Goal: Book appointment/travel/reservation

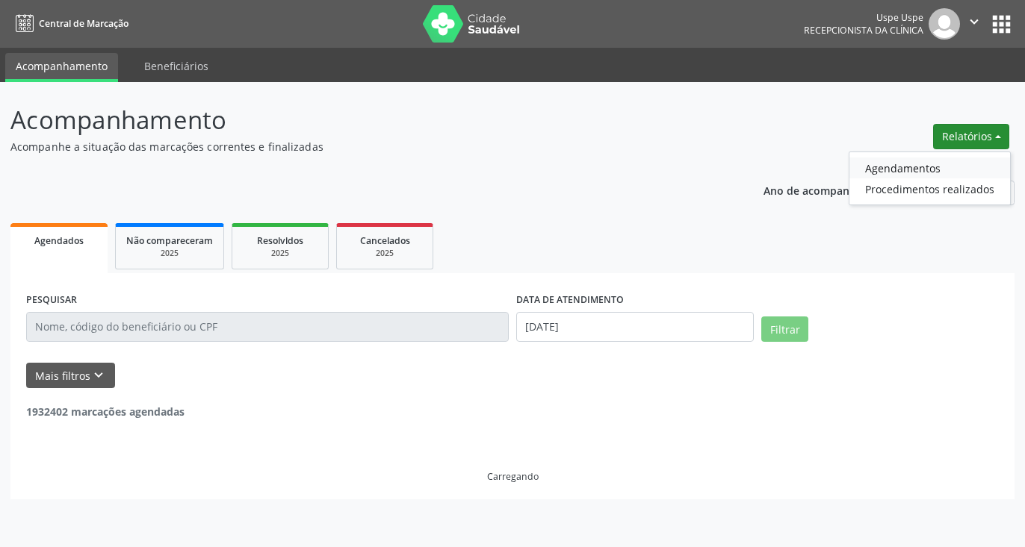
click at [927, 167] on link "Agendamentos" at bounding box center [929, 168] width 161 height 21
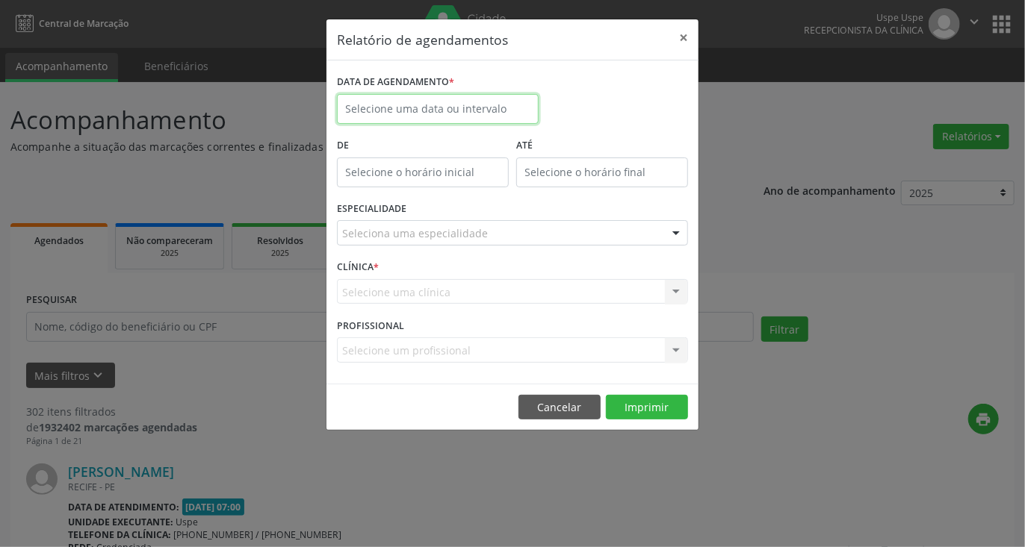
click at [437, 114] on input "text" at bounding box center [438, 109] width 202 height 30
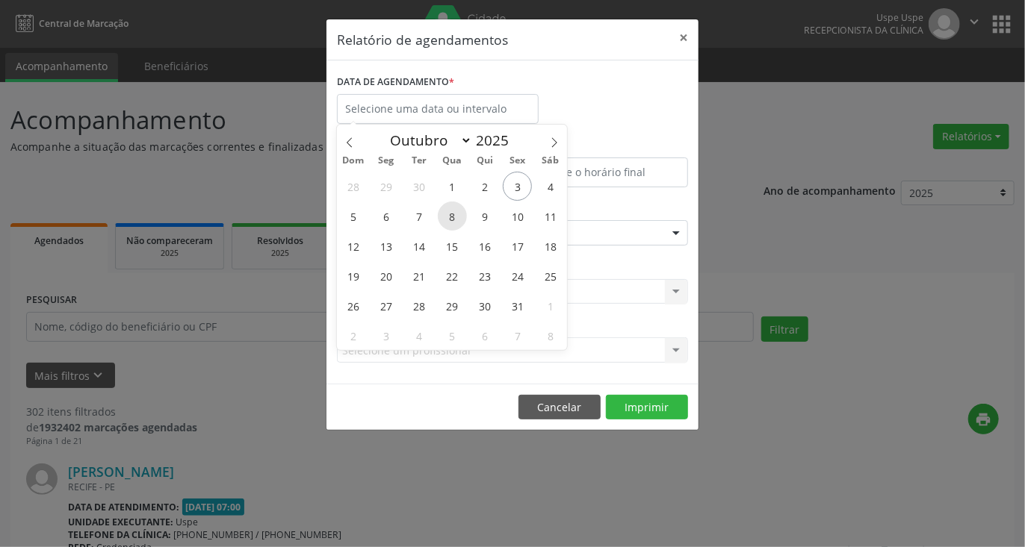
click at [453, 213] on span "8" at bounding box center [452, 216] width 29 height 29
type input "08/10/2025"
click at [453, 213] on span "8" at bounding box center [452, 216] width 29 height 29
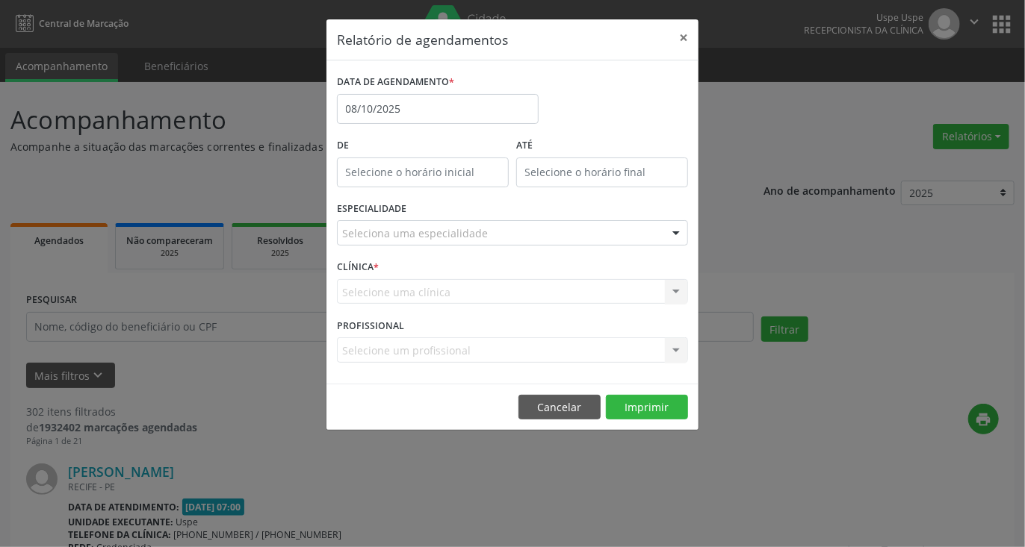
click at [488, 235] on div "Seleciona uma especialidade" at bounding box center [512, 232] width 351 height 25
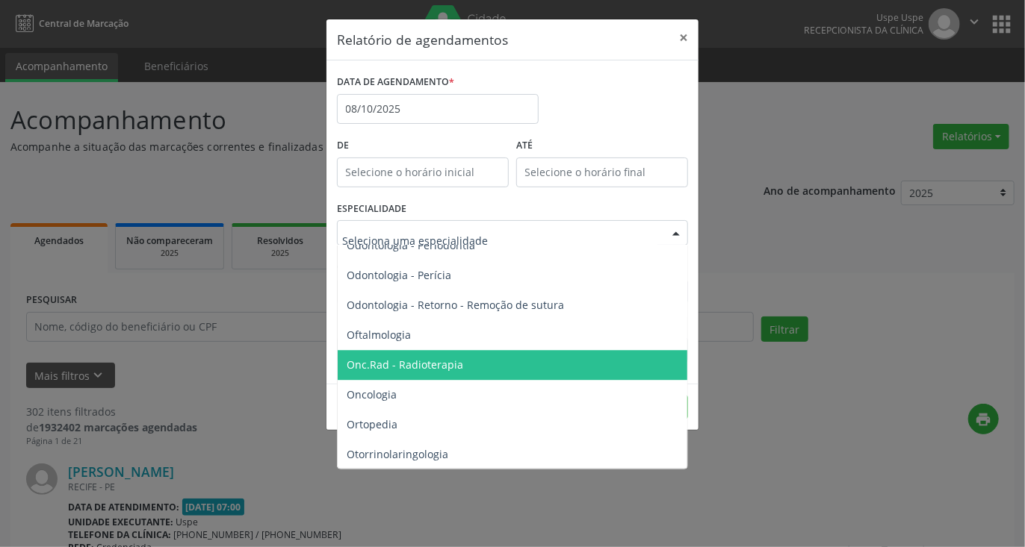
scroll to position [2091, 0]
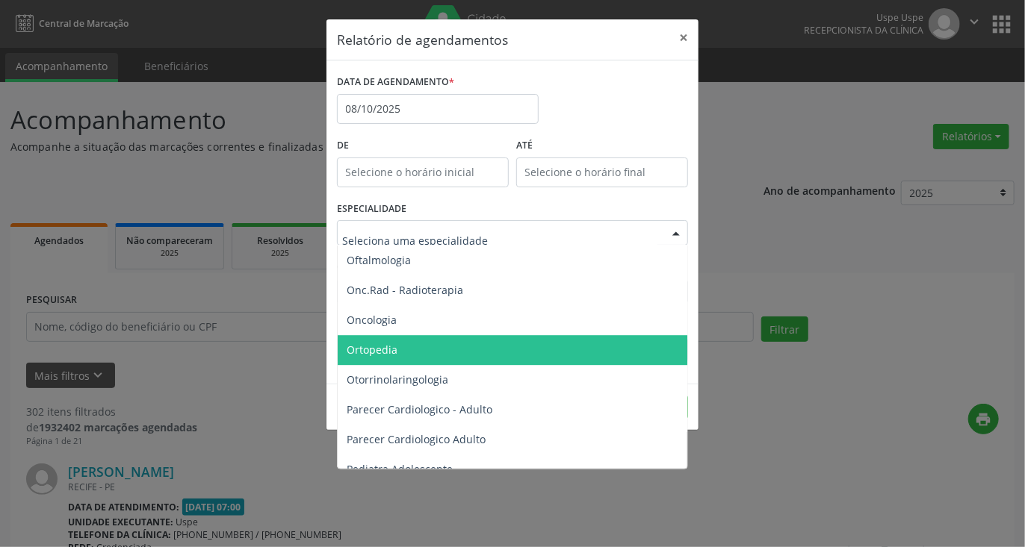
click at [382, 344] on span "Ortopedia" at bounding box center [372, 350] width 51 height 14
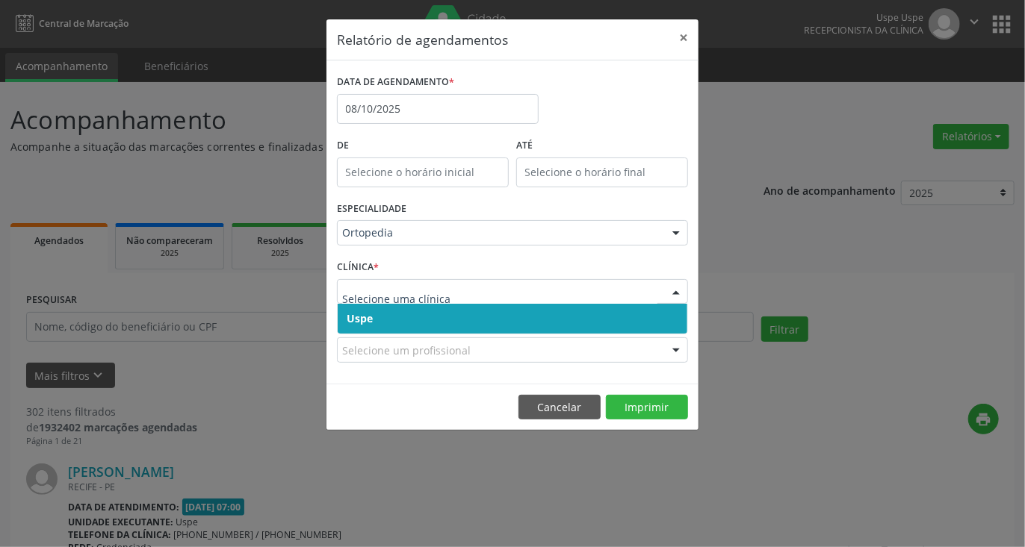
click at [420, 321] on span "Uspe" at bounding box center [513, 319] width 350 height 30
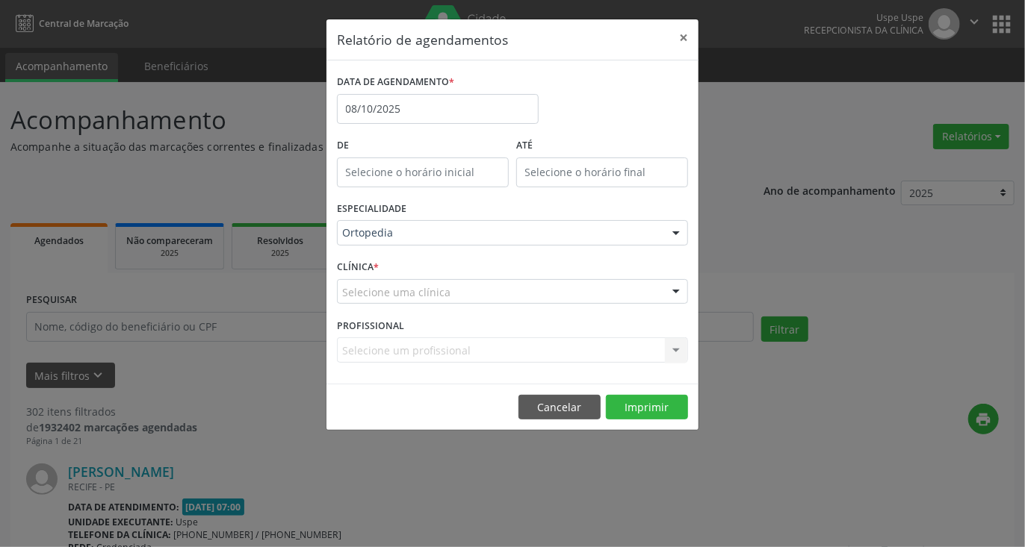
click at [438, 353] on div "Selecione um profissional Nenhum resultado encontrado para: " " Não há nenhuma …" at bounding box center [512, 350] width 351 height 25
click at [442, 355] on div "Selecione um profissional Nenhum resultado encontrado para: " " Não há nenhuma …" at bounding box center [512, 350] width 351 height 25
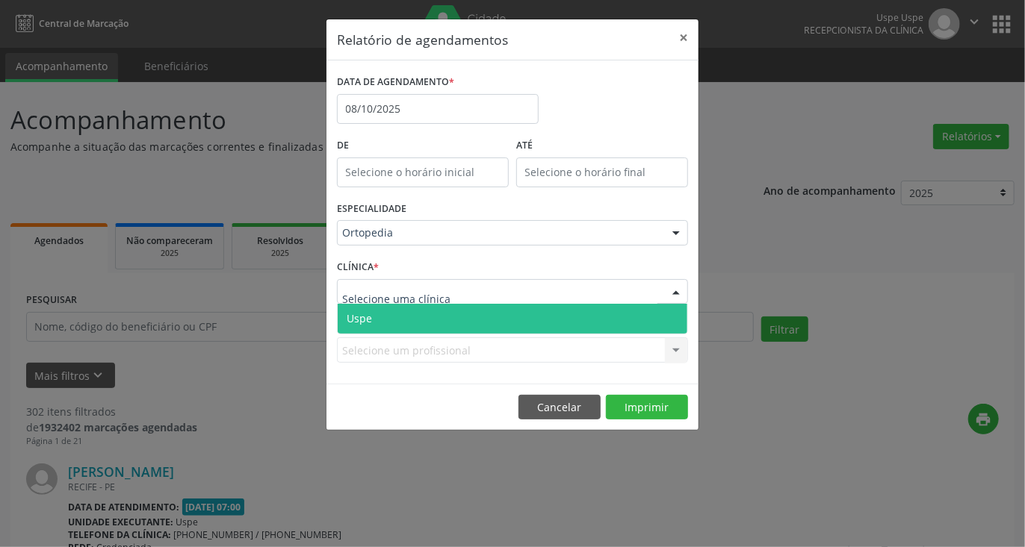
click at [448, 294] on div at bounding box center [512, 291] width 351 height 25
click at [410, 319] on span "Uspe" at bounding box center [513, 319] width 350 height 30
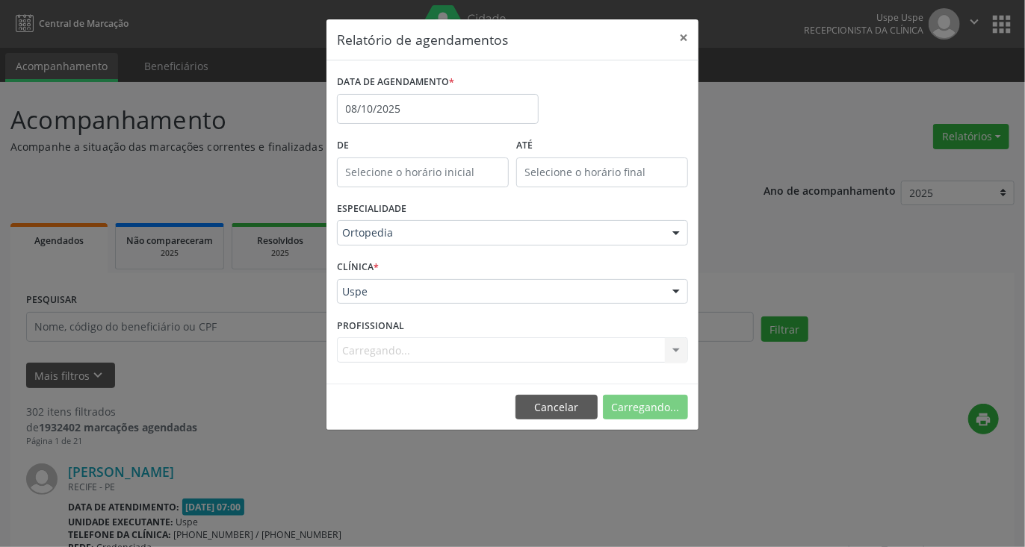
click at [411, 354] on div "Carregando... Nenhum resultado encontrado para: " " Não há nenhuma opção para s…" at bounding box center [512, 350] width 351 height 25
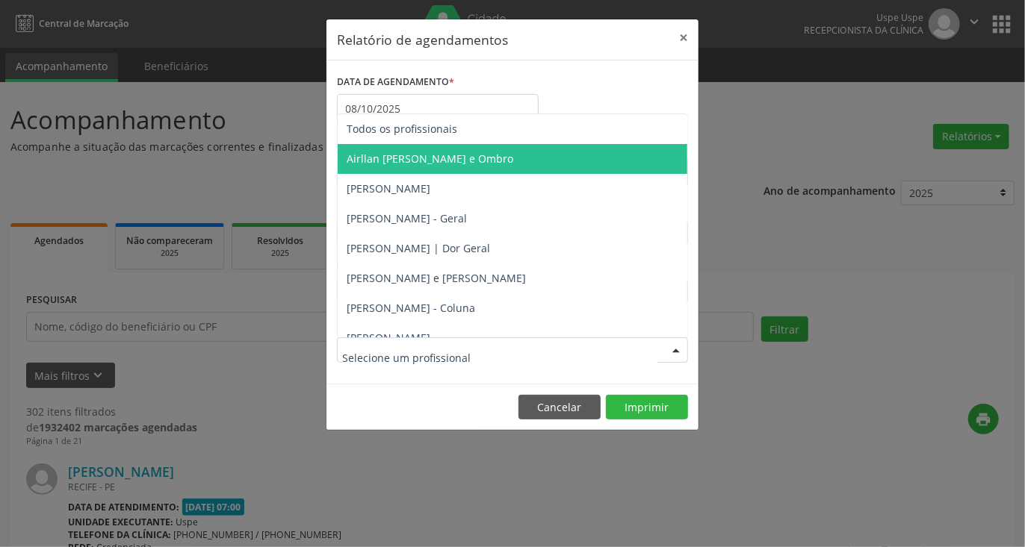
click at [416, 157] on span "Airllan [PERSON_NAME] e Ombro" at bounding box center [430, 159] width 167 height 14
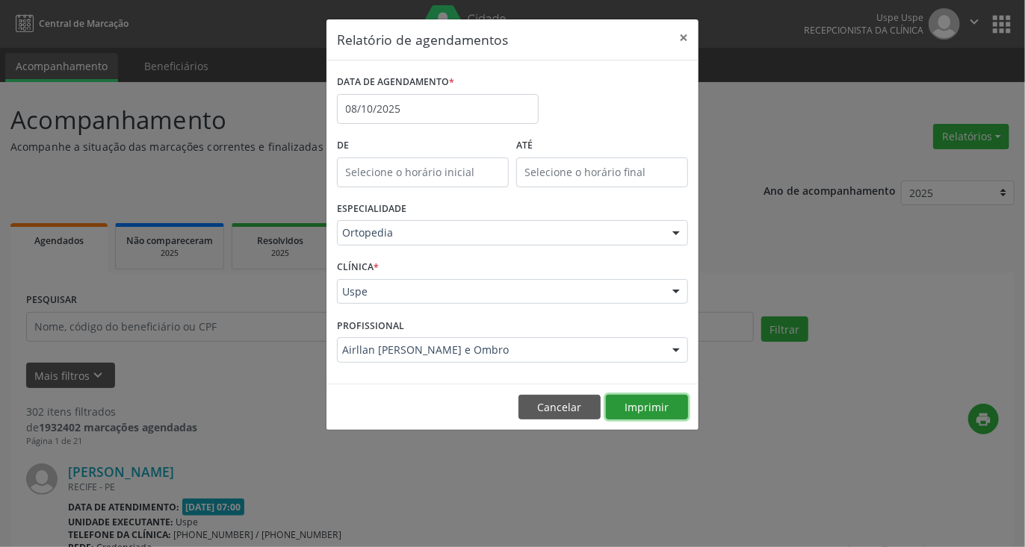
click at [635, 405] on button "Imprimir" at bounding box center [647, 407] width 82 height 25
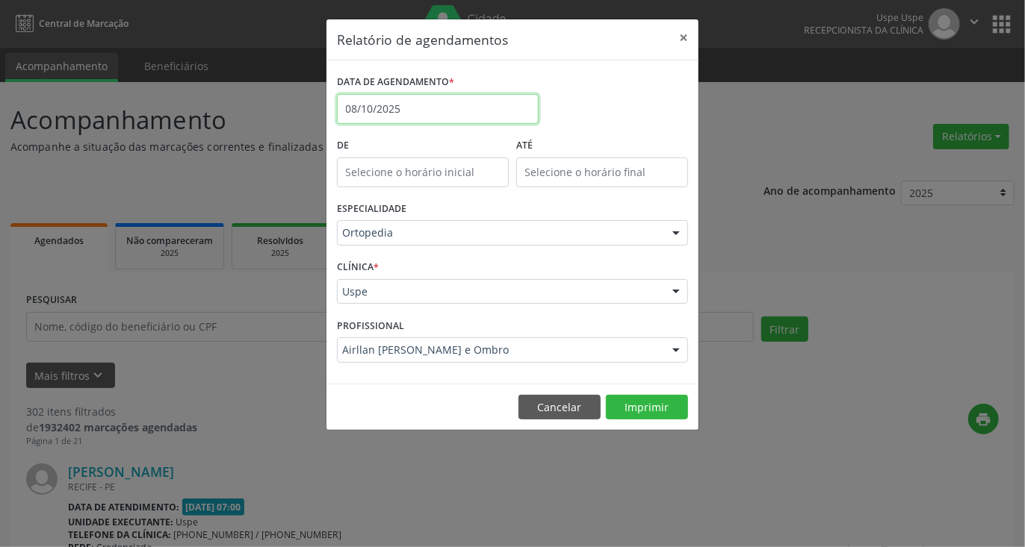
click at [459, 103] on input "08/10/2025" at bounding box center [438, 109] width 202 height 30
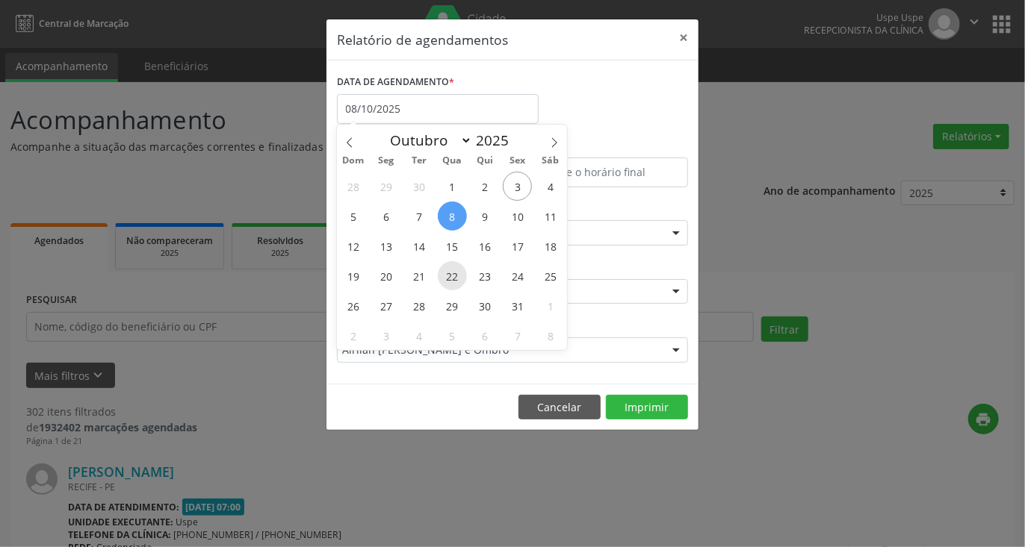
click at [450, 273] on span "22" at bounding box center [452, 275] width 29 height 29
type input "[DATE]"
click at [450, 273] on span "22" at bounding box center [452, 275] width 29 height 29
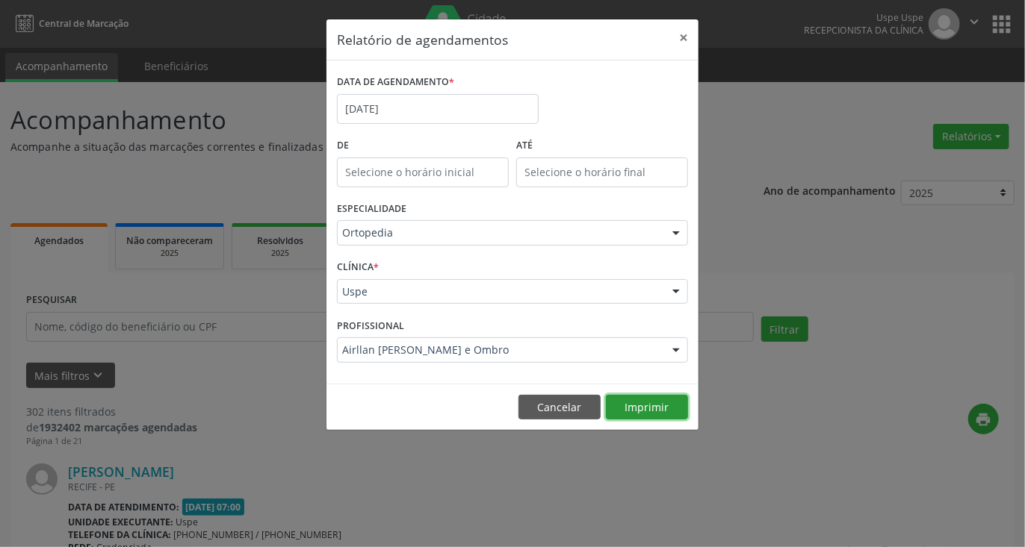
click at [648, 411] on button "Imprimir" at bounding box center [647, 407] width 82 height 25
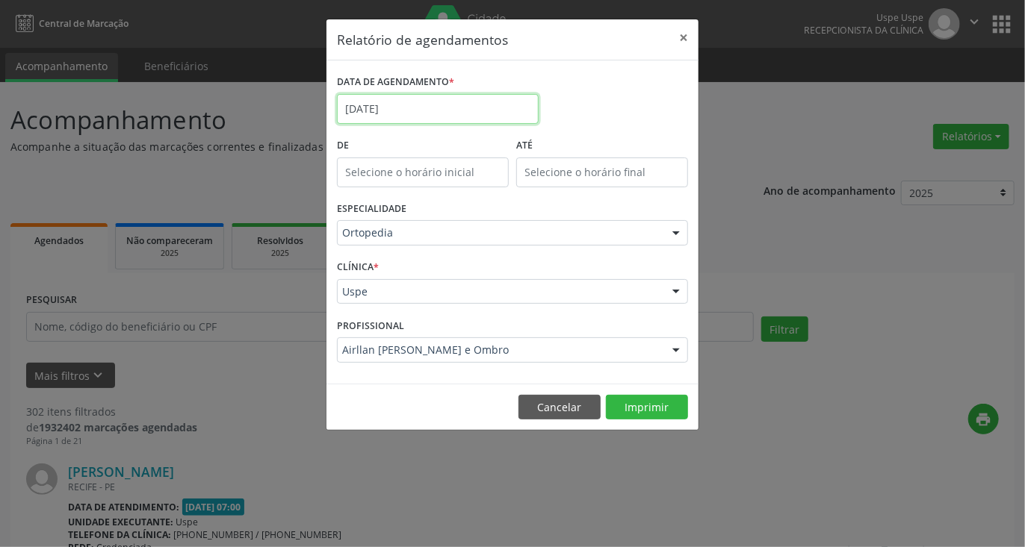
click at [409, 103] on input "[DATE]" at bounding box center [438, 109] width 202 height 30
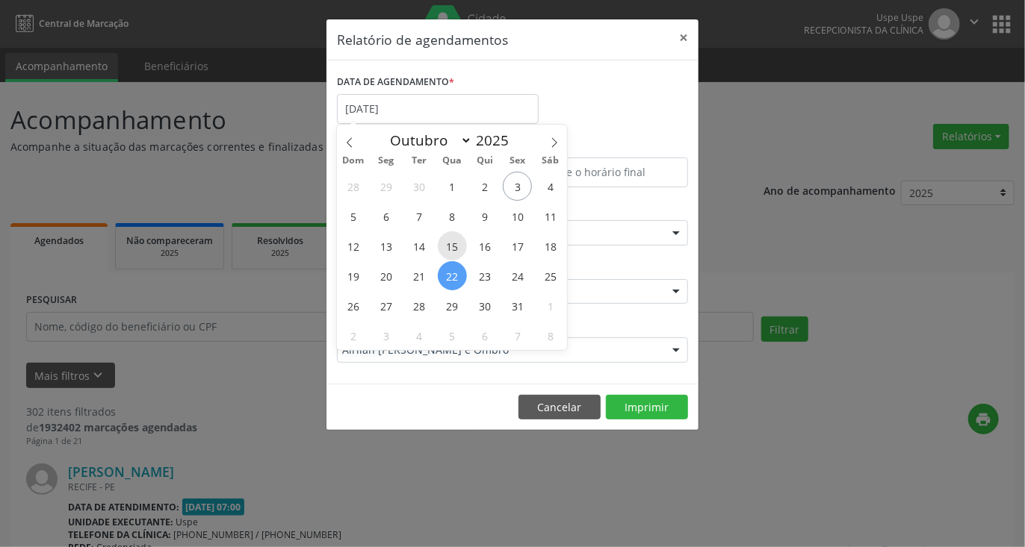
click at [451, 246] on span "15" at bounding box center [452, 246] width 29 height 29
type input "[DATE]"
click at [451, 246] on span "15" at bounding box center [452, 246] width 29 height 29
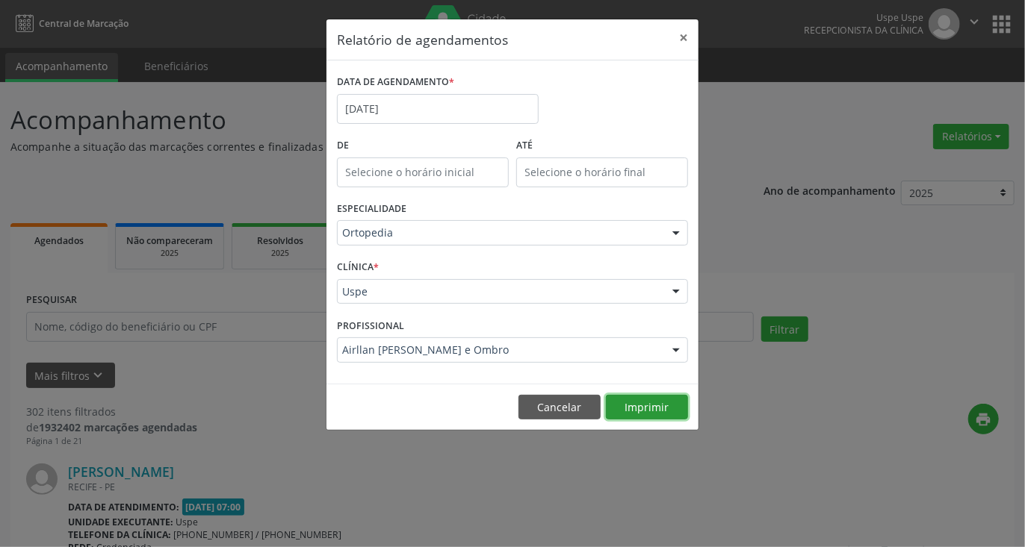
click at [634, 406] on button "Imprimir" at bounding box center [647, 407] width 82 height 25
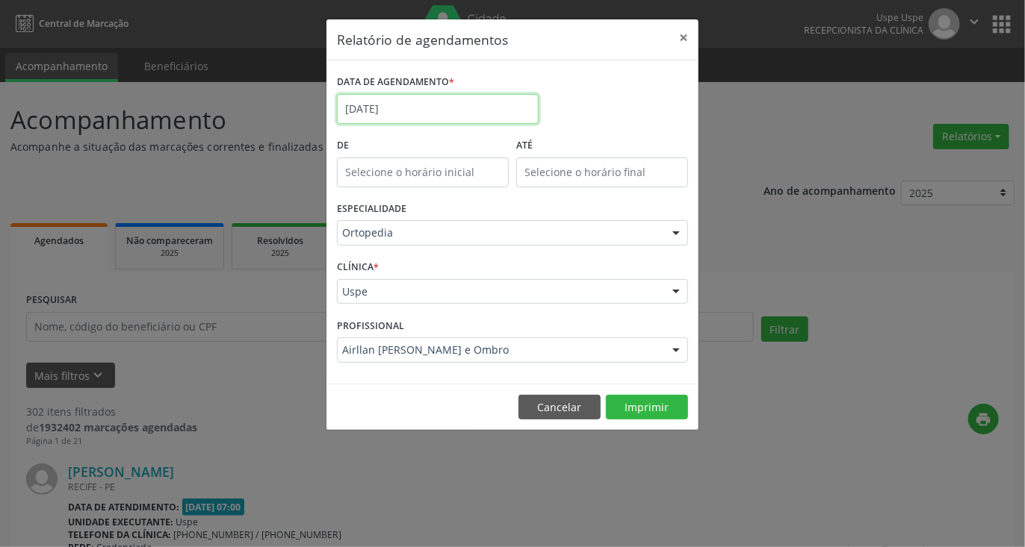
click at [430, 103] on input "[DATE]" at bounding box center [438, 109] width 202 height 30
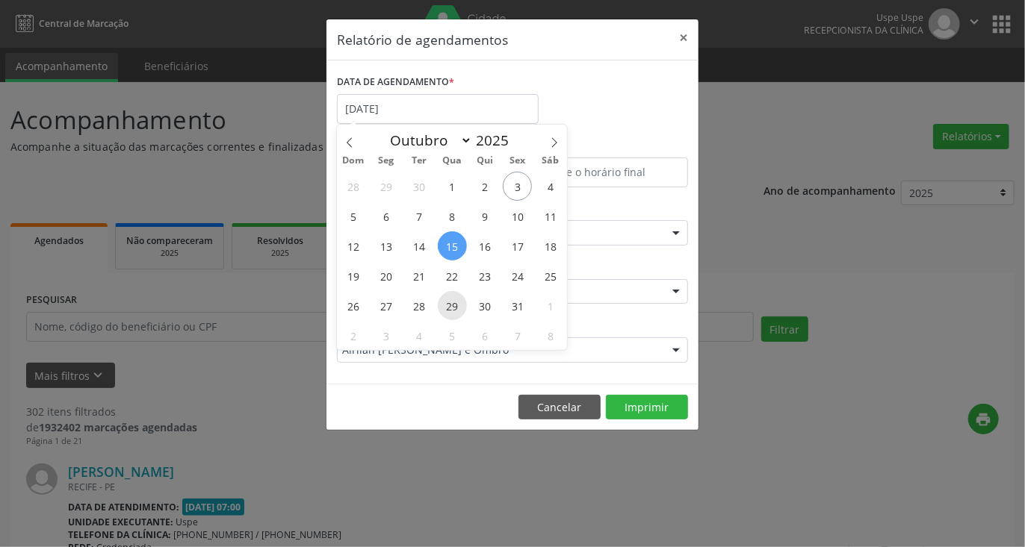
click at [448, 308] on span "29" at bounding box center [452, 305] width 29 height 29
type input "[DATE]"
click at [448, 308] on span "29" at bounding box center [452, 305] width 29 height 29
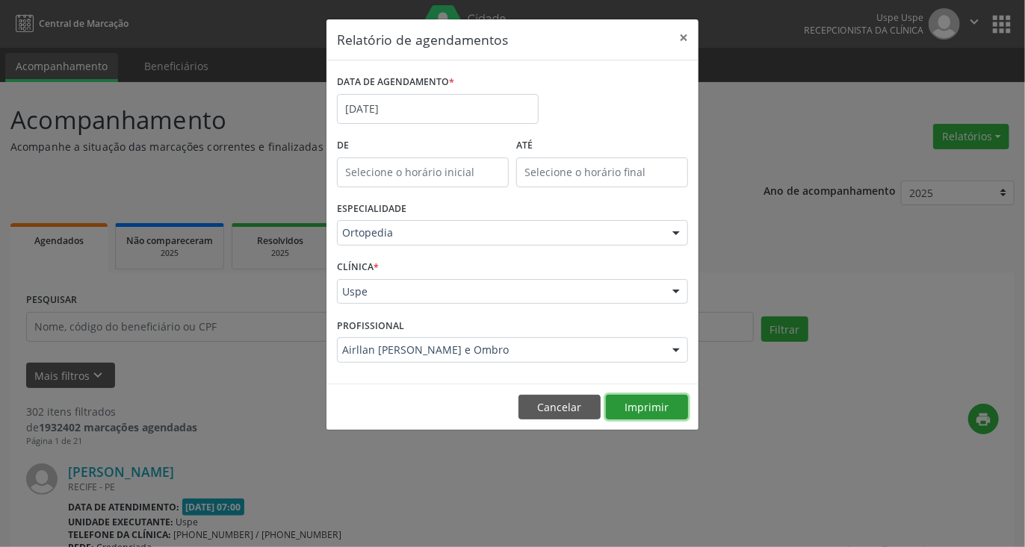
click at [640, 417] on button "Imprimir" at bounding box center [647, 407] width 82 height 25
